Goal: Task Accomplishment & Management: Manage account settings

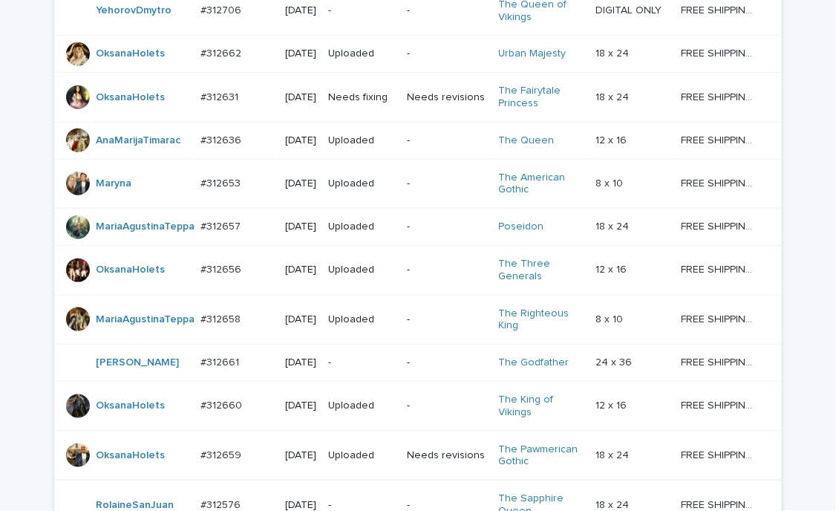
scroll to position [544, 0]
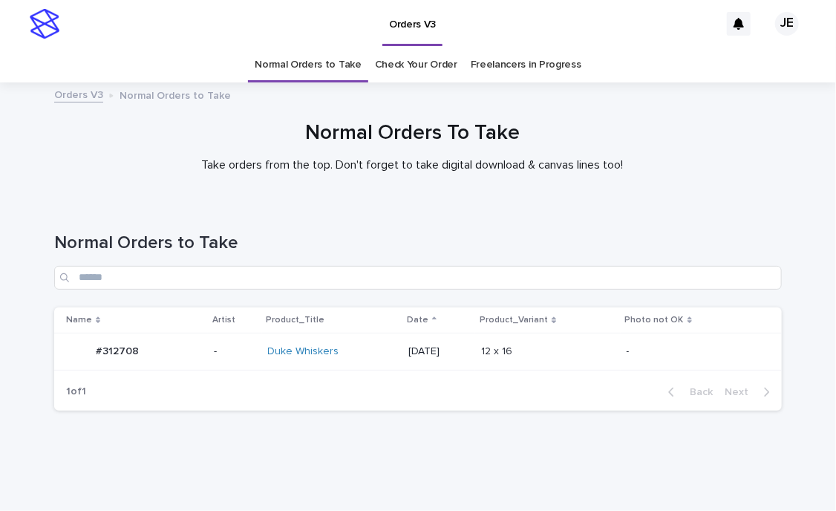
click at [220, 372] on div "Name Artist Product_Title Date Product_Variant Photo not OK #312708 #312708 - D…" at bounding box center [418, 341] width 728 height 66
click at [221, 345] on p "-" at bounding box center [235, 351] width 42 height 13
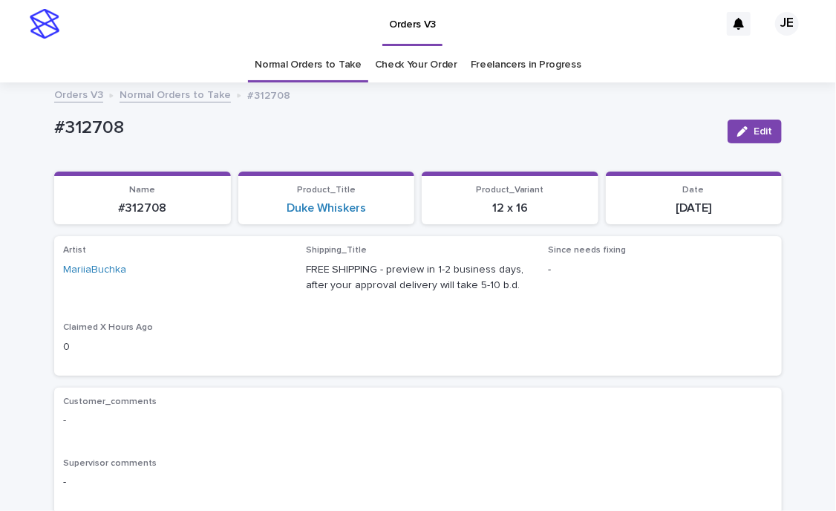
click at [165, 97] on link "Normal Orders to Take" at bounding box center [175, 93] width 111 height 17
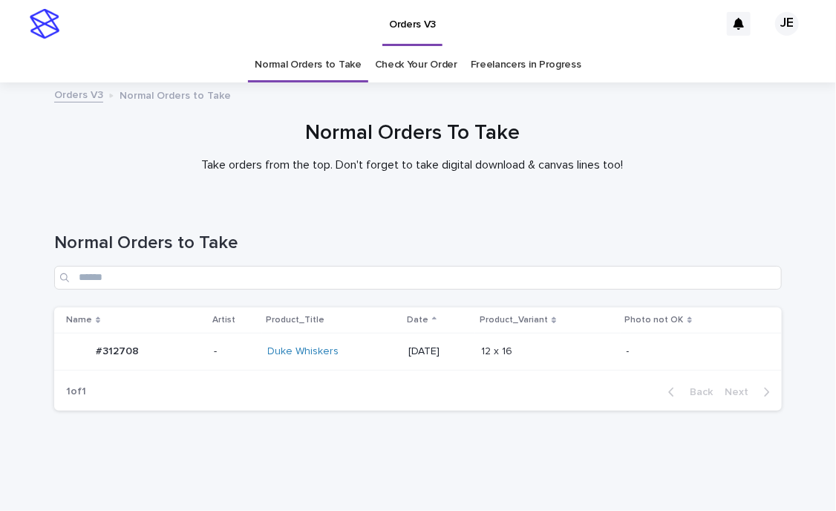
scroll to position [27, 0]
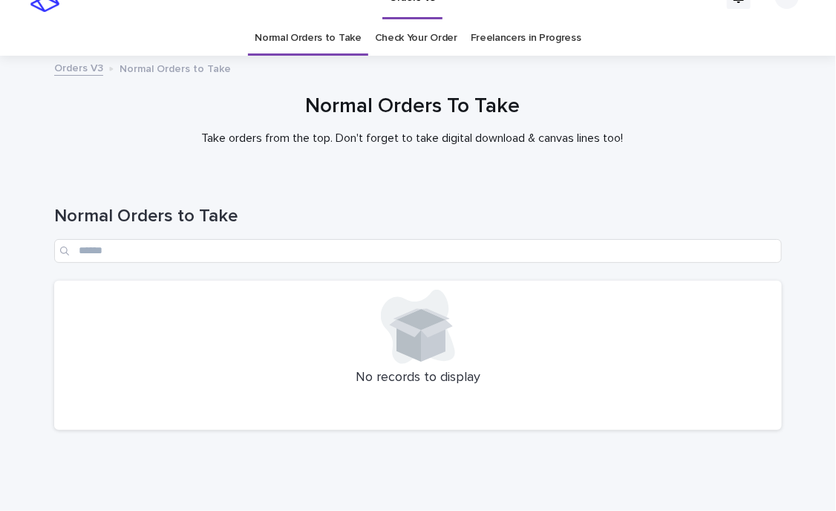
click at [192, 317] on div at bounding box center [418, 327] width 710 height 74
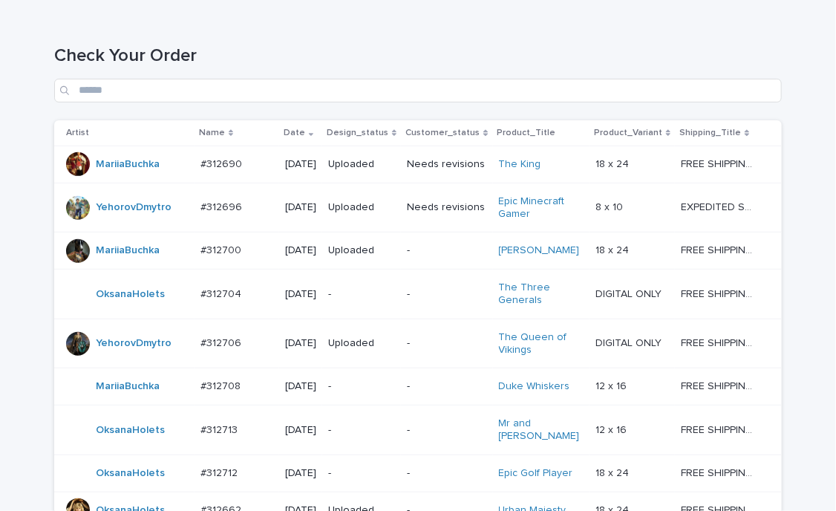
scroll to position [173, 0]
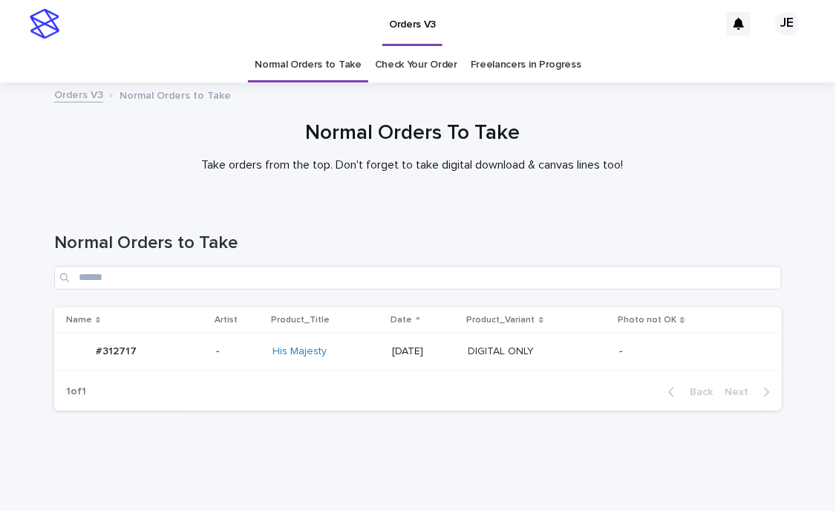
click at [216, 352] on p "-" at bounding box center [238, 351] width 45 height 13
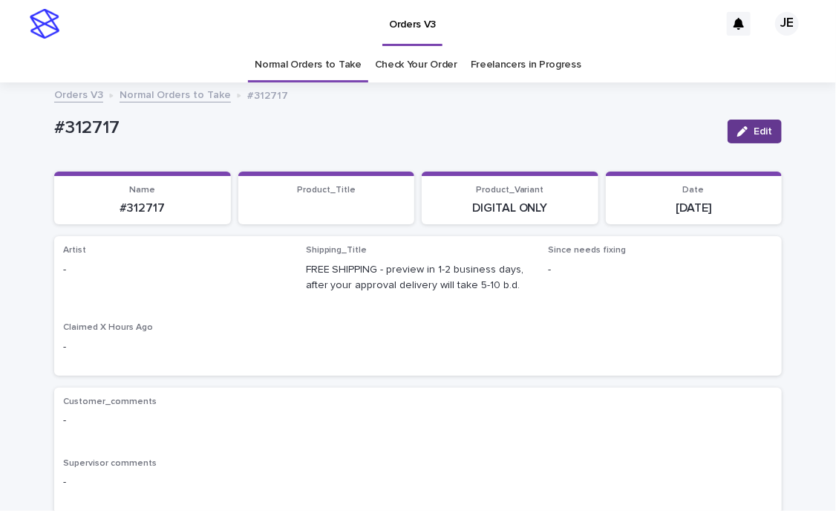
click at [752, 140] on button "Edit" at bounding box center [755, 132] width 54 height 24
click at [72, 276] on div "Select..." at bounding box center [88, 277] width 37 height 16
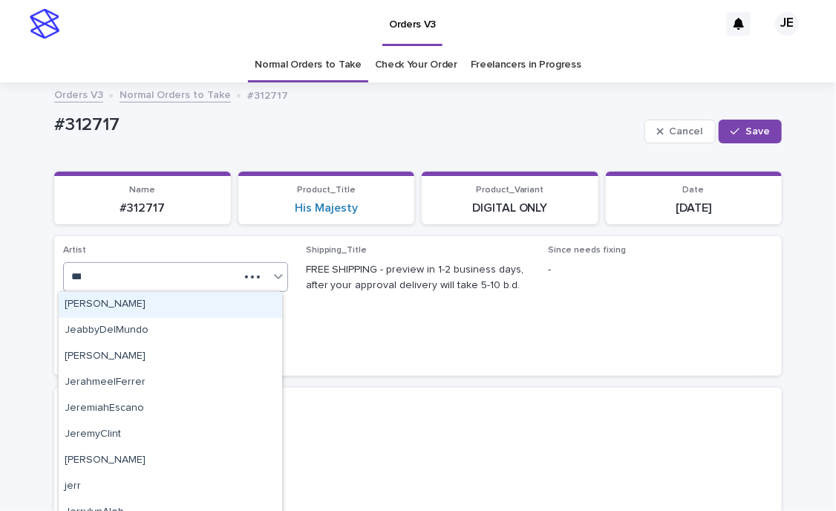
type input "****"
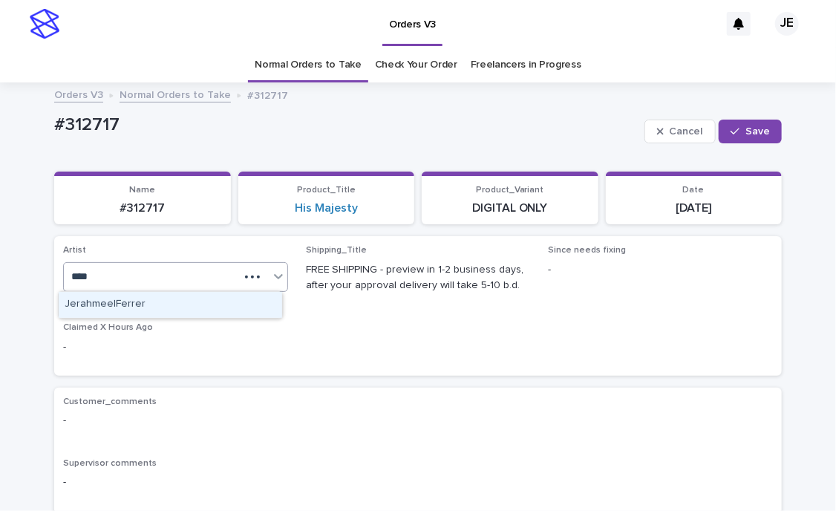
click at [101, 300] on div "JerahmeelFerrer" at bounding box center [171, 305] width 224 height 26
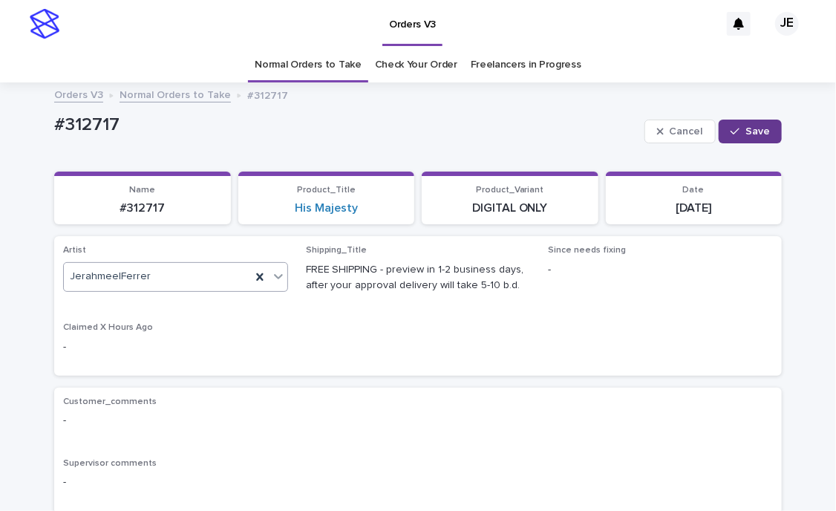
click at [726, 140] on button "Save" at bounding box center [750, 132] width 63 height 24
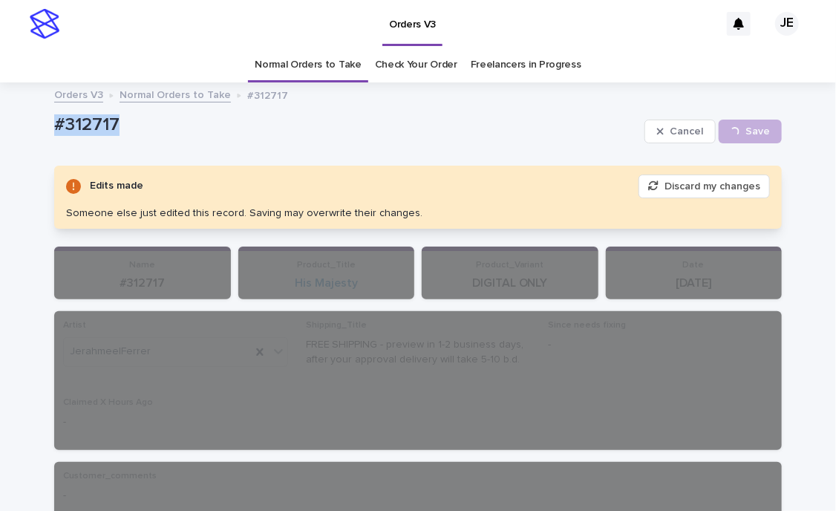
drag, startPoint x: 71, startPoint y: 141, endPoint x: 93, endPoint y: 48, distance: 95.3
click at [190, 80] on div "Normal Orders to Take Check Your Order Freelancers in Progress" at bounding box center [418, 65] width 836 height 35
click at [190, 97] on link "Normal Orders to Take" at bounding box center [175, 93] width 111 height 17
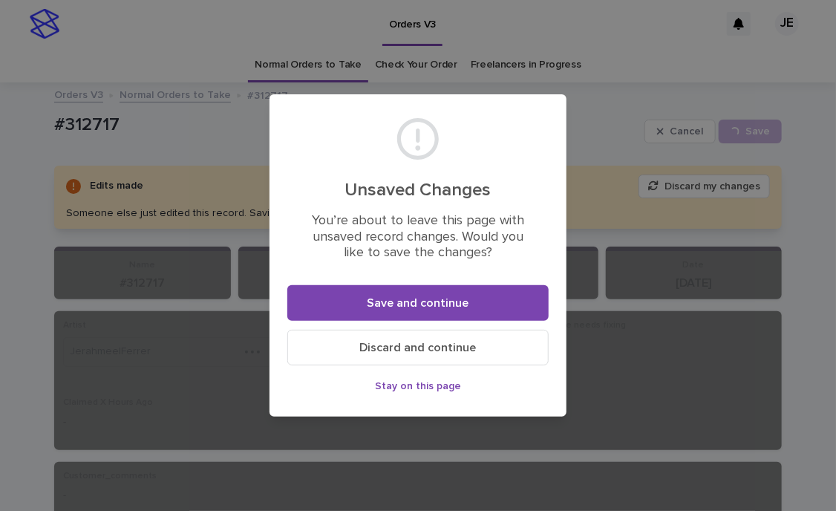
click at [410, 349] on span "Discard and continue" at bounding box center [418, 348] width 117 height 12
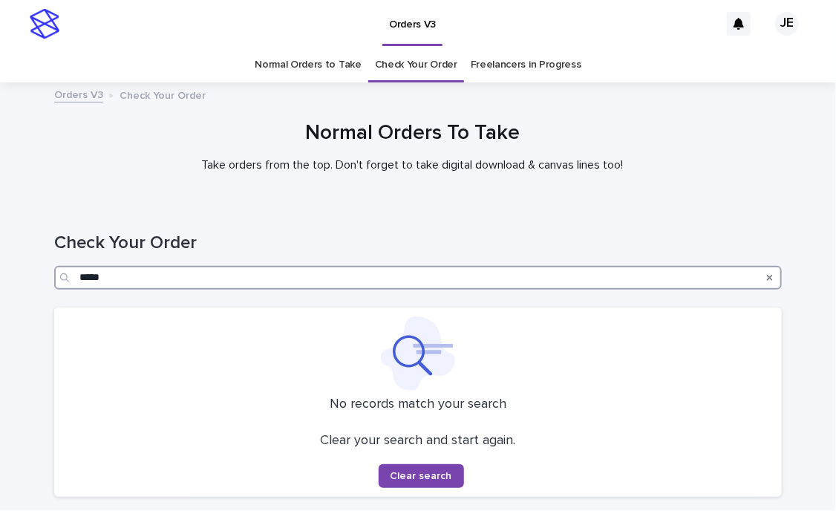
click at [212, 287] on input "*****" at bounding box center [418, 278] width 728 height 24
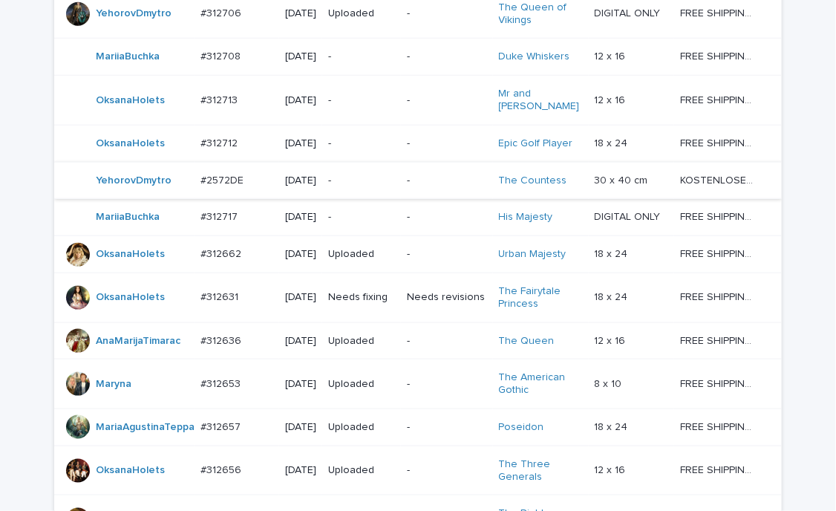
scroll to position [520, 0]
